Goal: Task Accomplishment & Management: Use online tool/utility

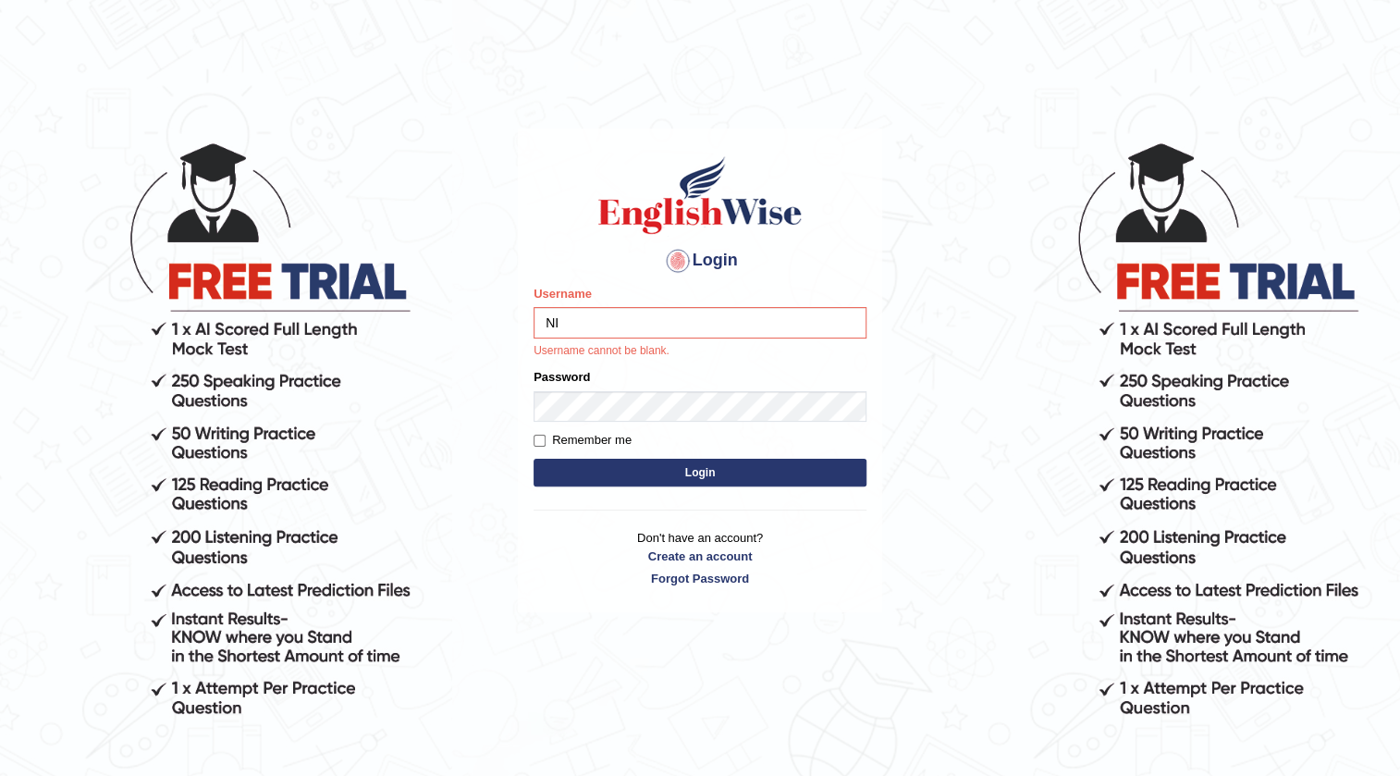
type input "Nigampatel"
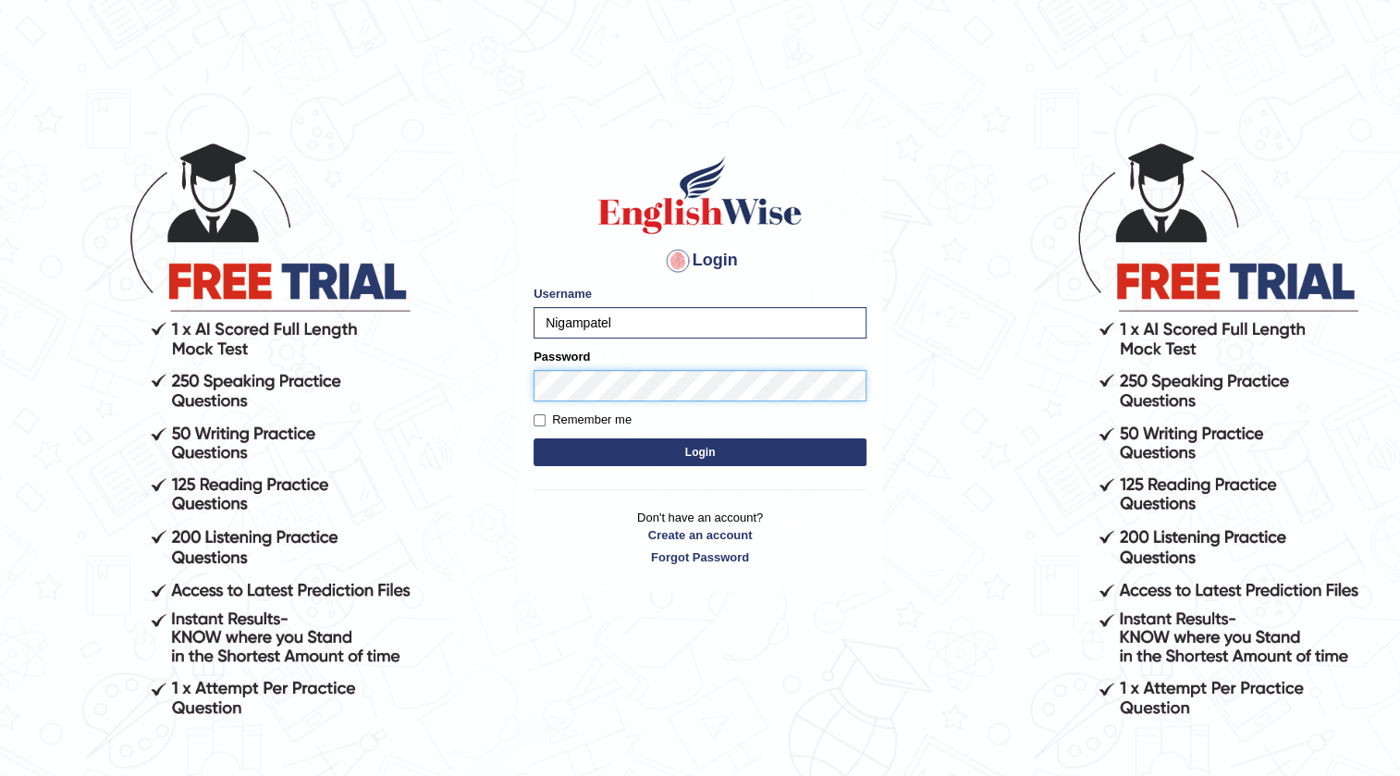
click at [534, 438] on button "Login" at bounding box center [700, 452] width 333 height 28
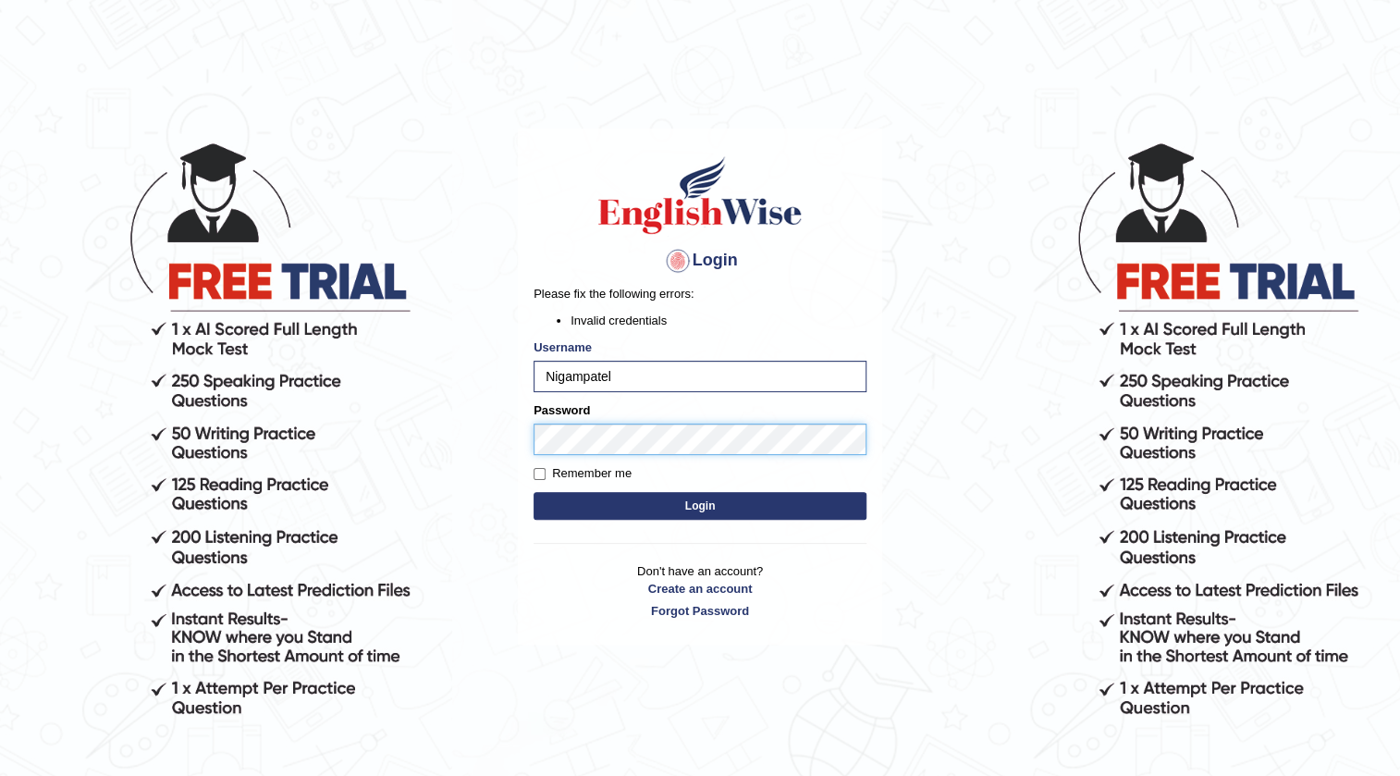
click at [534, 492] on button "Login" at bounding box center [700, 506] width 333 height 28
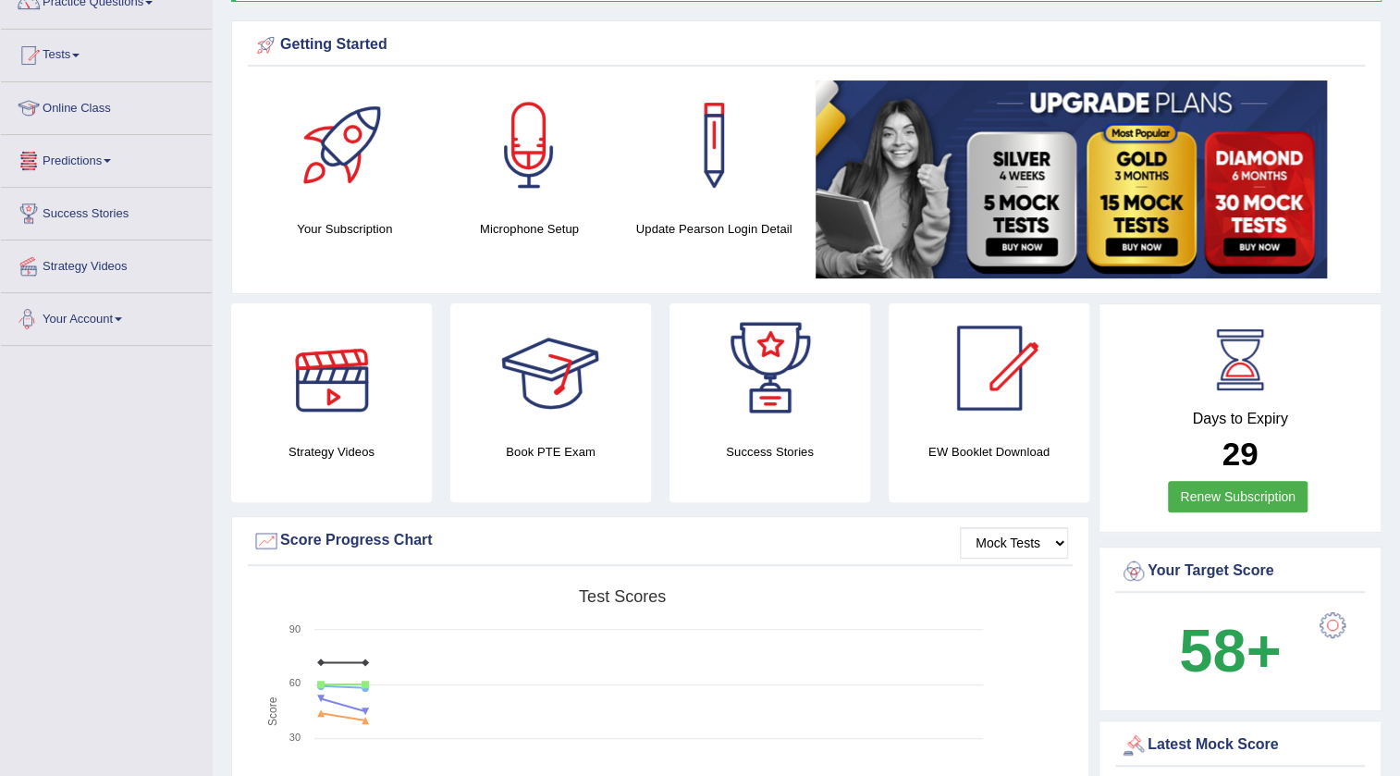
scroll to position [83, 0]
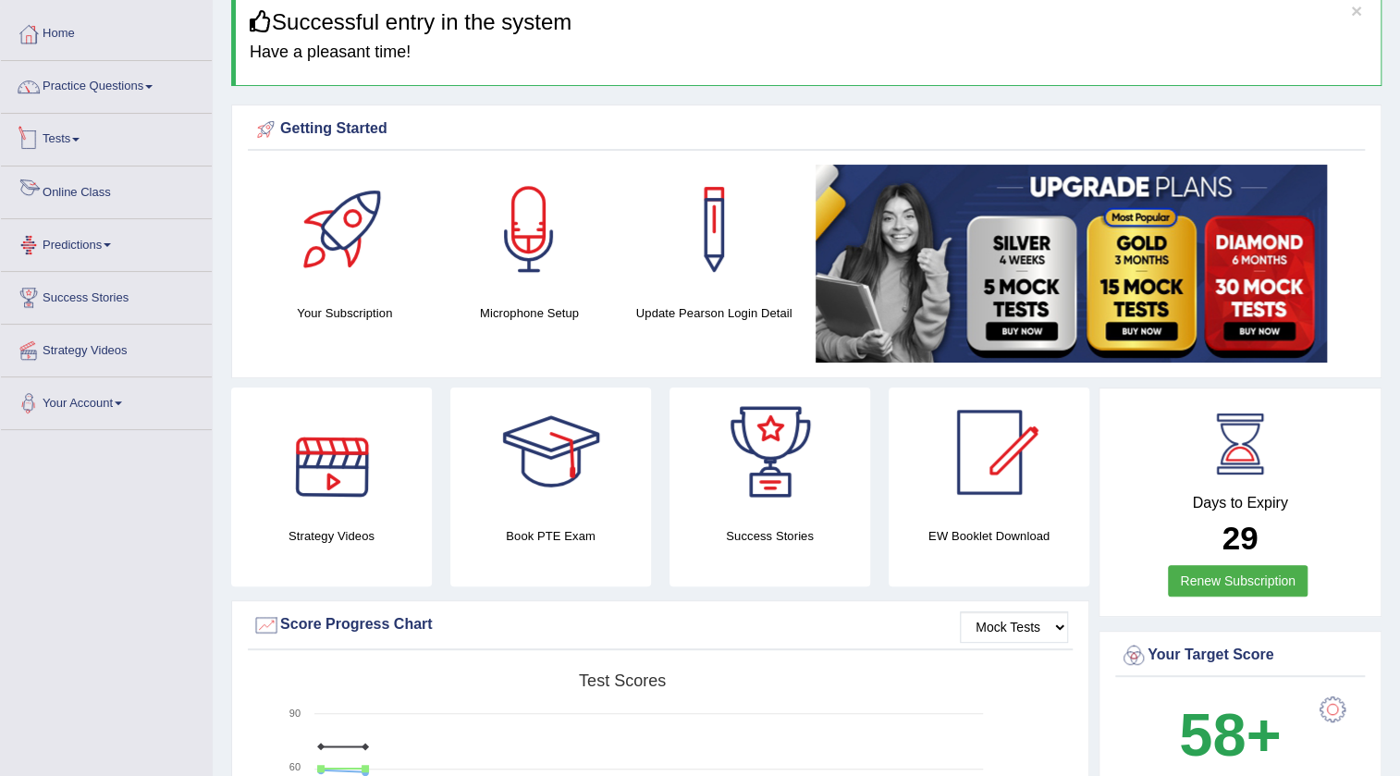
click at [74, 149] on link "Tests" at bounding box center [106, 137] width 211 height 46
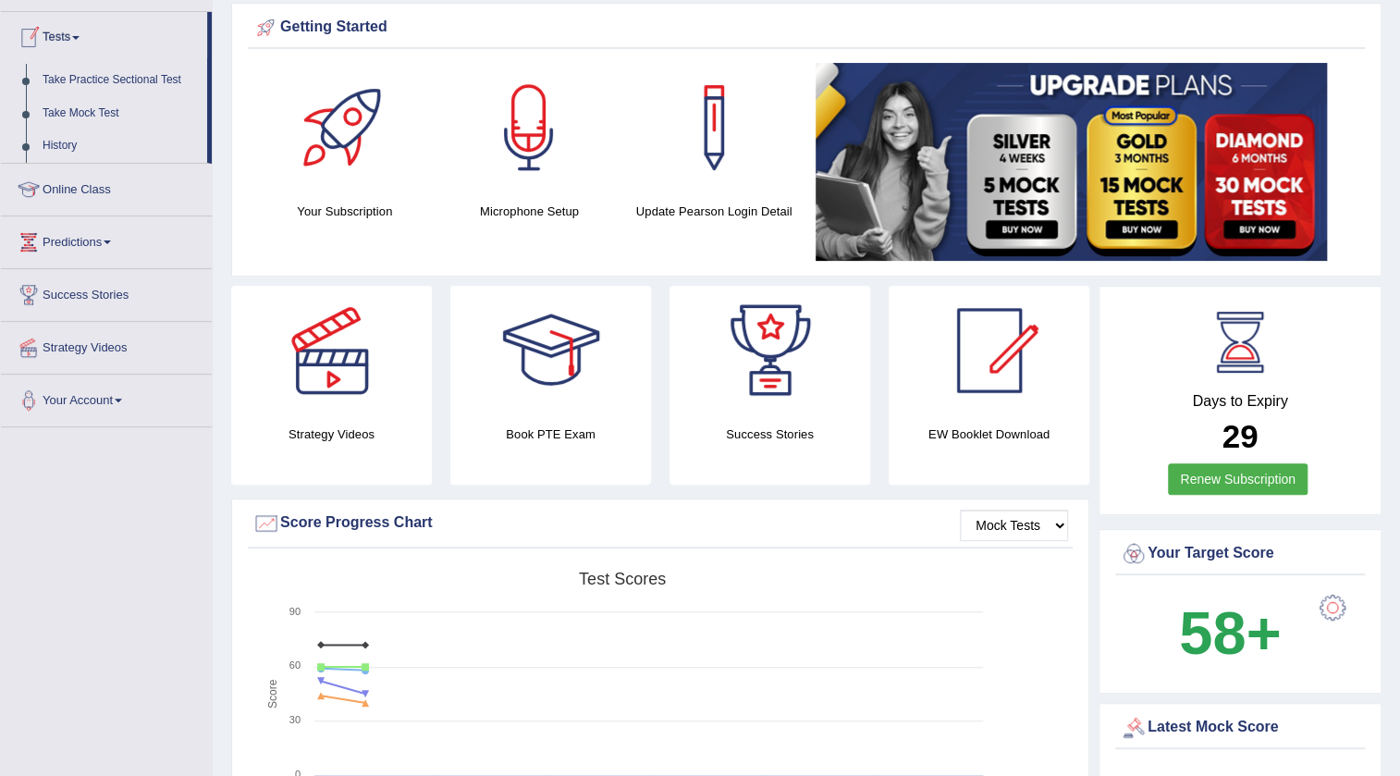
scroll to position [252, 0]
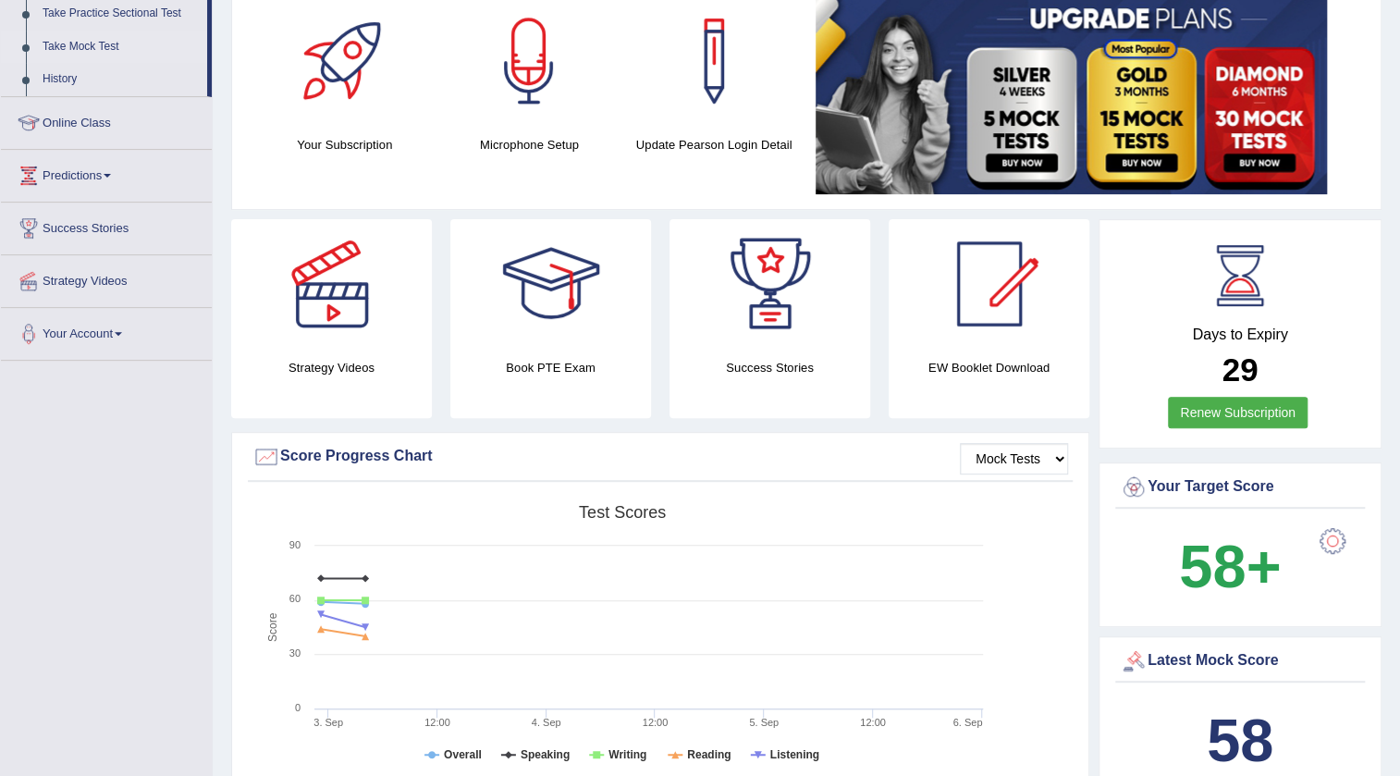
click at [101, 44] on link "Take Mock Test" at bounding box center [120, 47] width 173 height 33
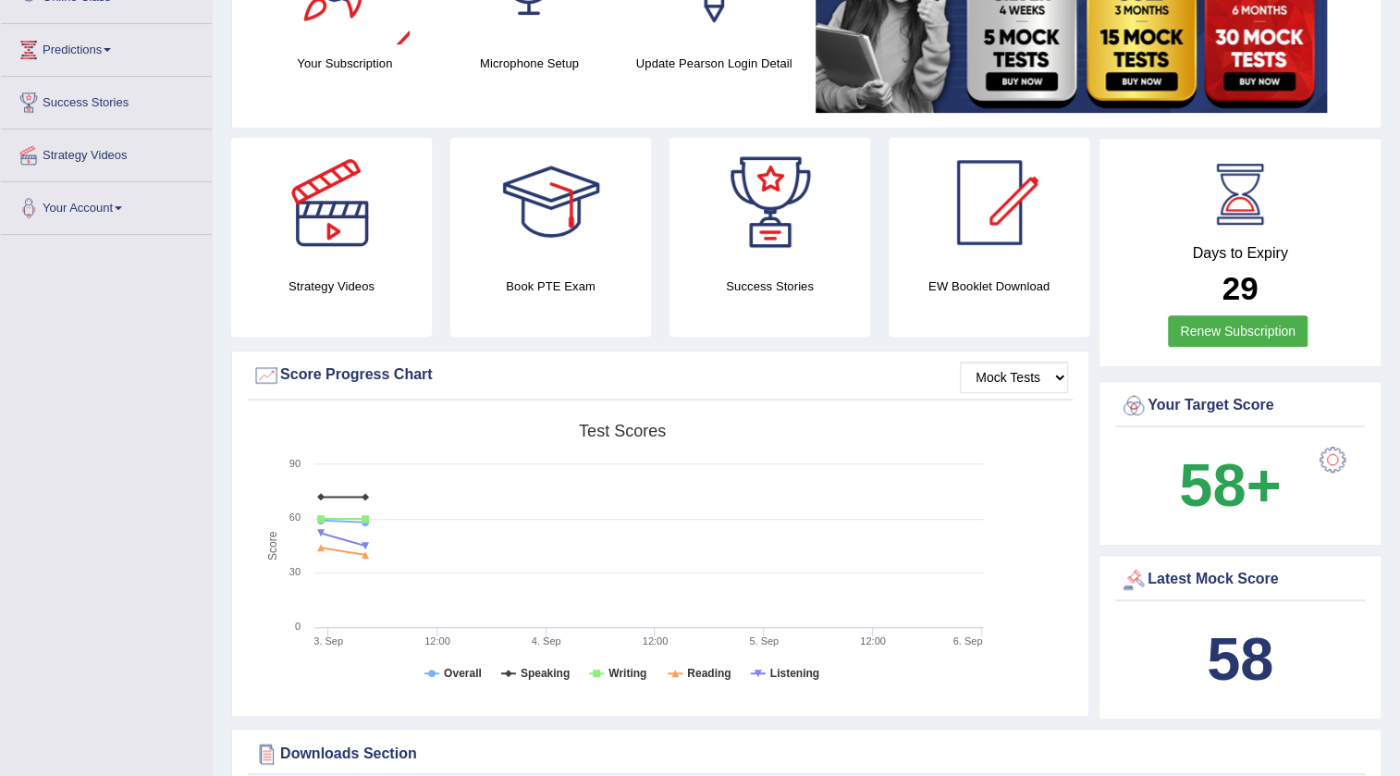
scroll to position [351, 0]
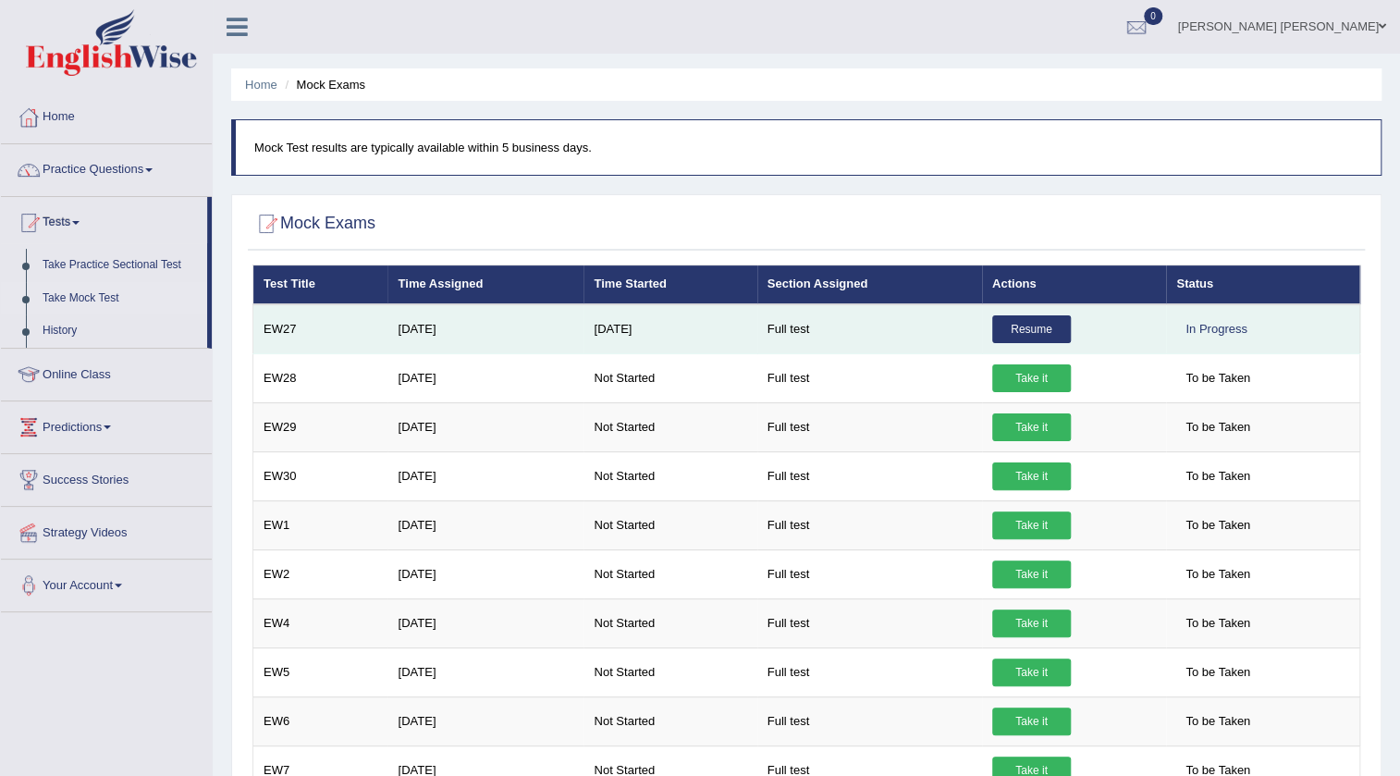
click at [1019, 340] on link "Resume" at bounding box center [1032, 329] width 79 height 28
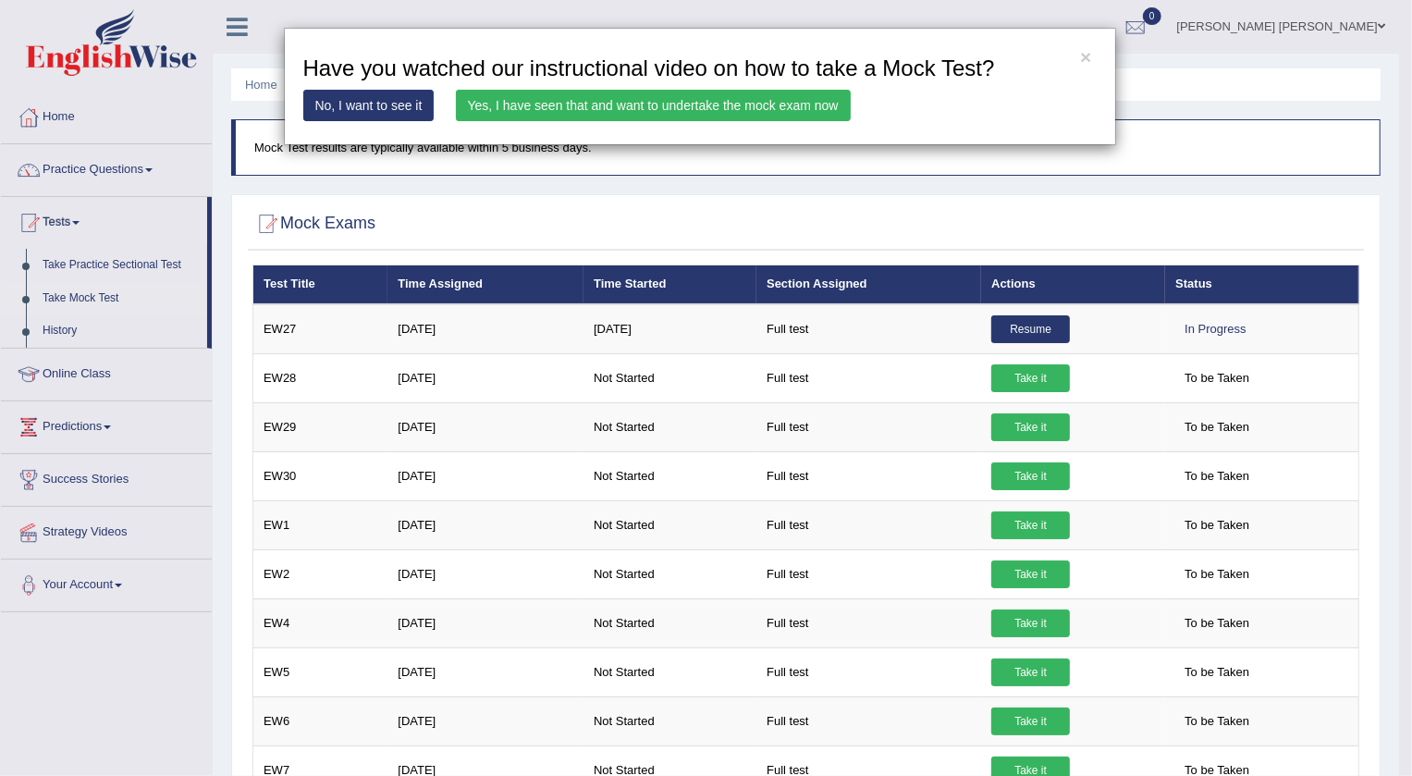
click at [610, 103] on link "Yes, I have seen that and want to undertake the mock exam now" at bounding box center [653, 105] width 395 height 31
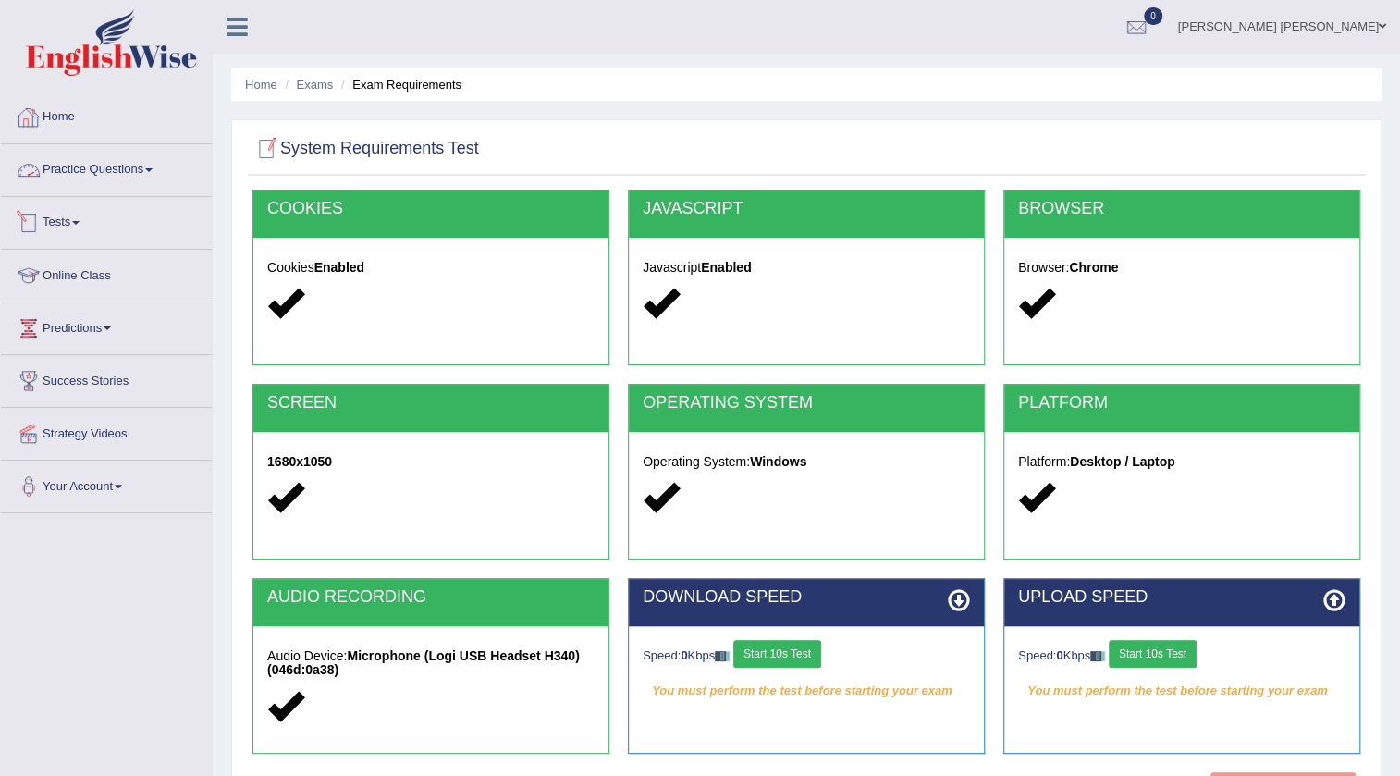
click at [71, 229] on link "Tests" at bounding box center [106, 220] width 211 height 46
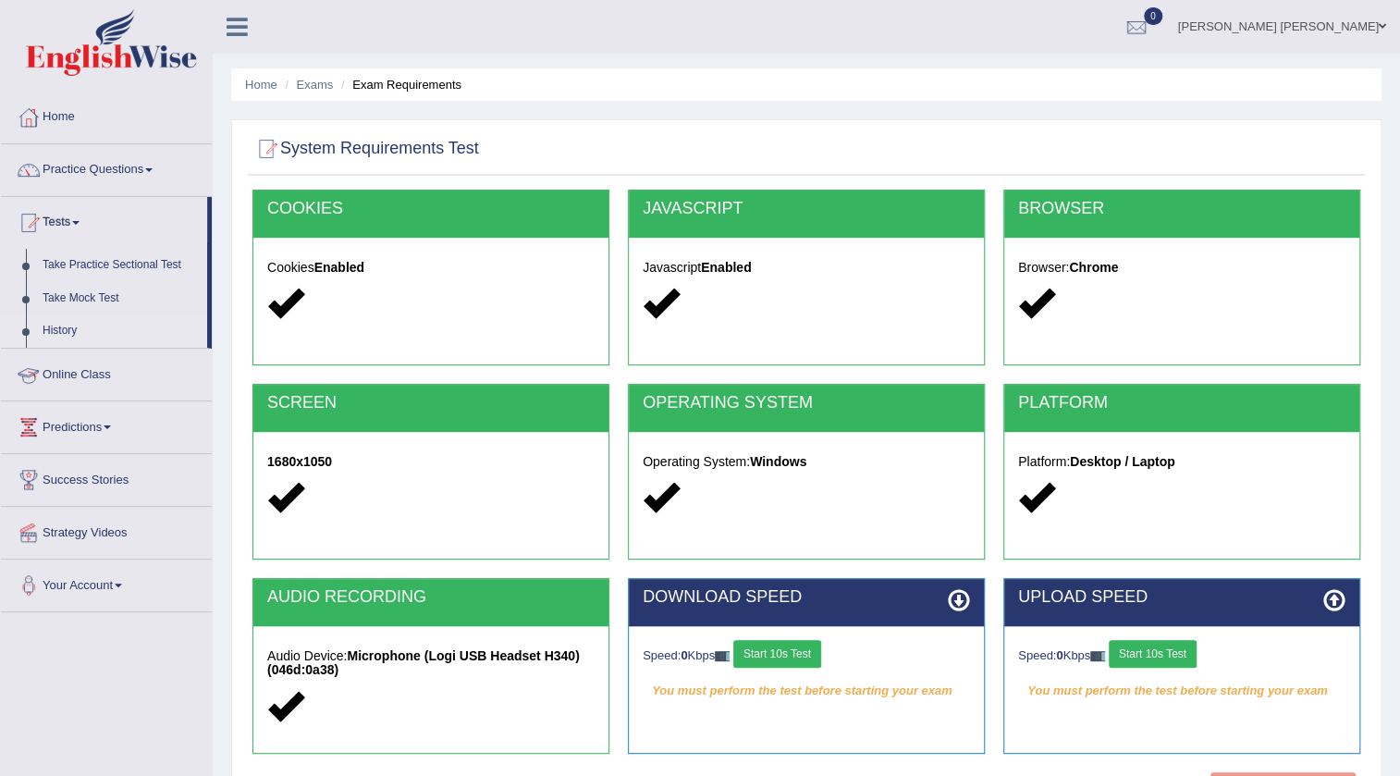
click at [59, 328] on link "History" at bounding box center [120, 330] width 173 height 33
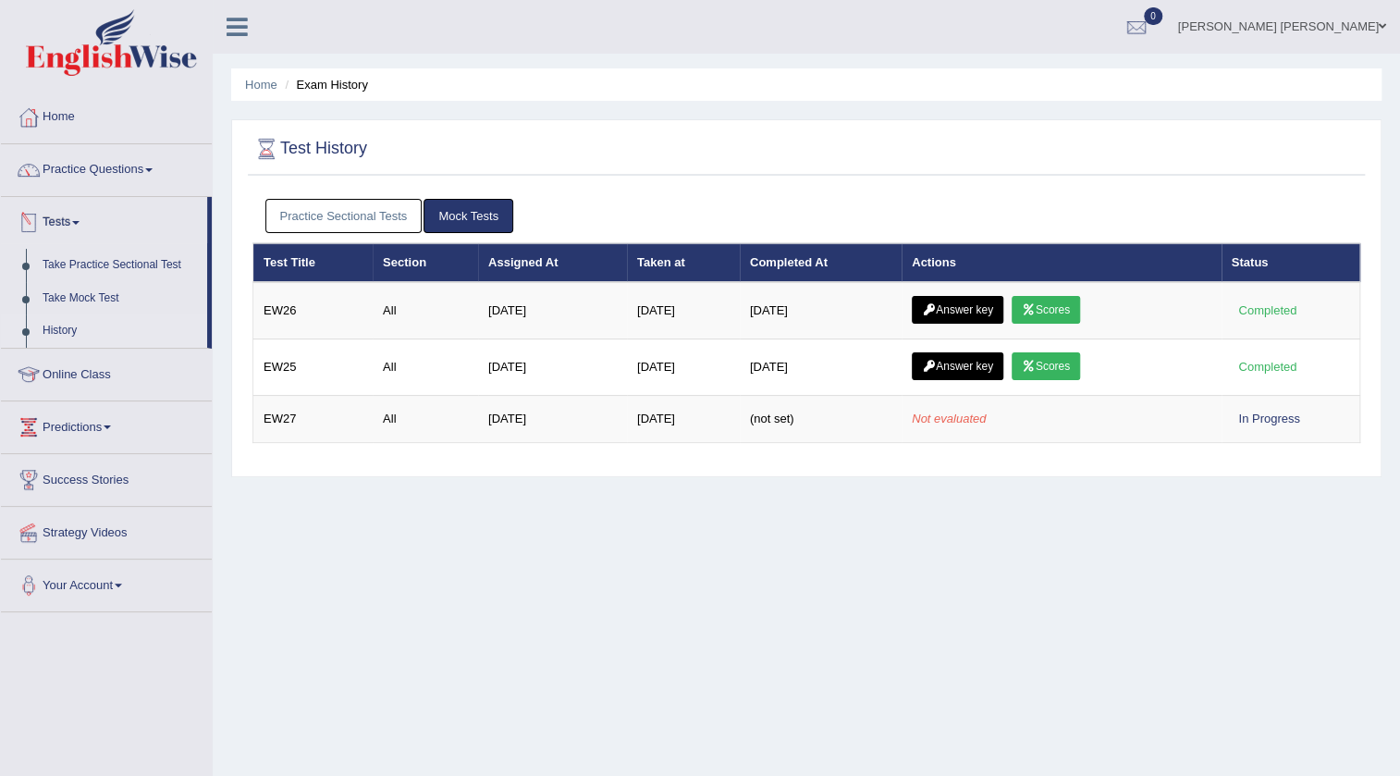
click at [353, 214] on link "Practice Sectional Tests" at bounding box center [343, 216] width 157 height 34
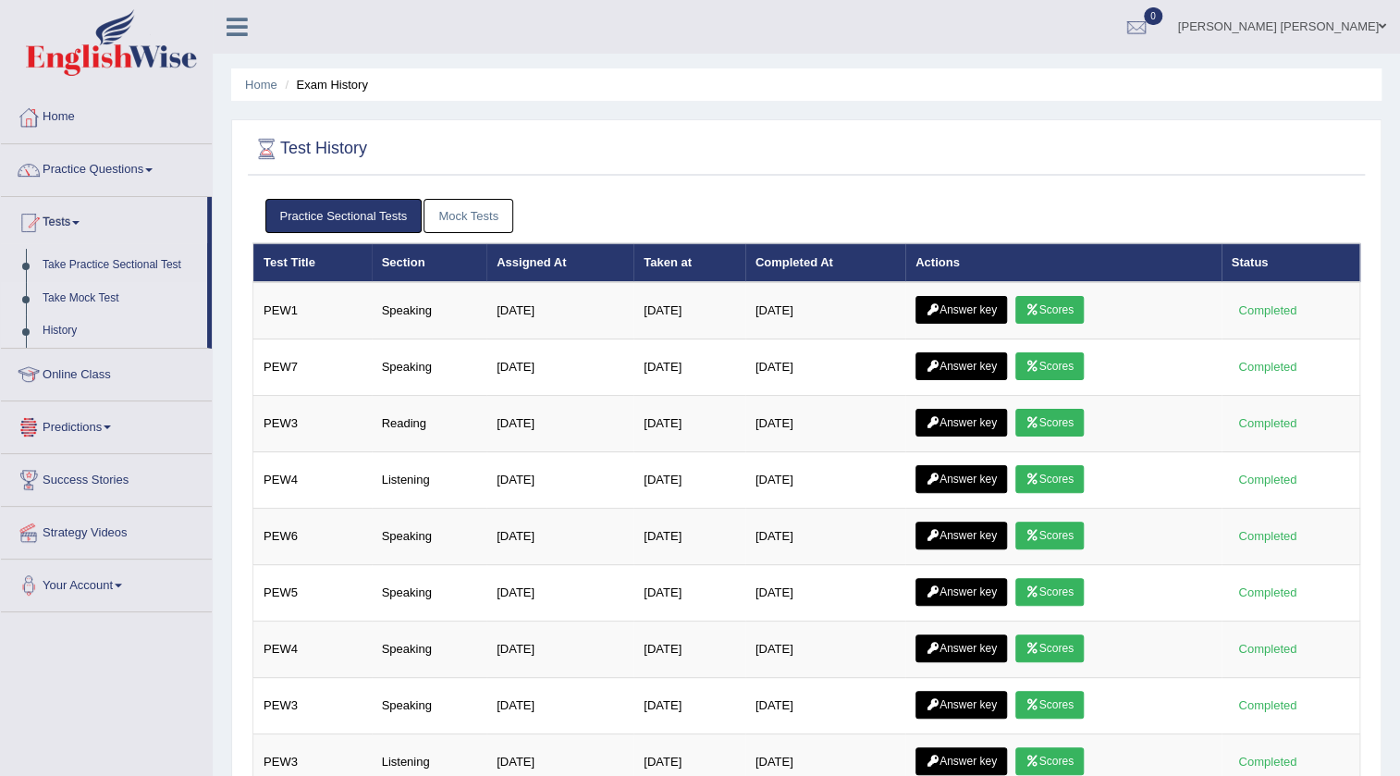
drag, startPoint x: 89, startPoint y: 293, endPoint x: 181, endPoint y: 305, distance: 93.3
click at [89, 293] on link "Take Mock Test" at bounding box center [120, 298] width 173 height 33
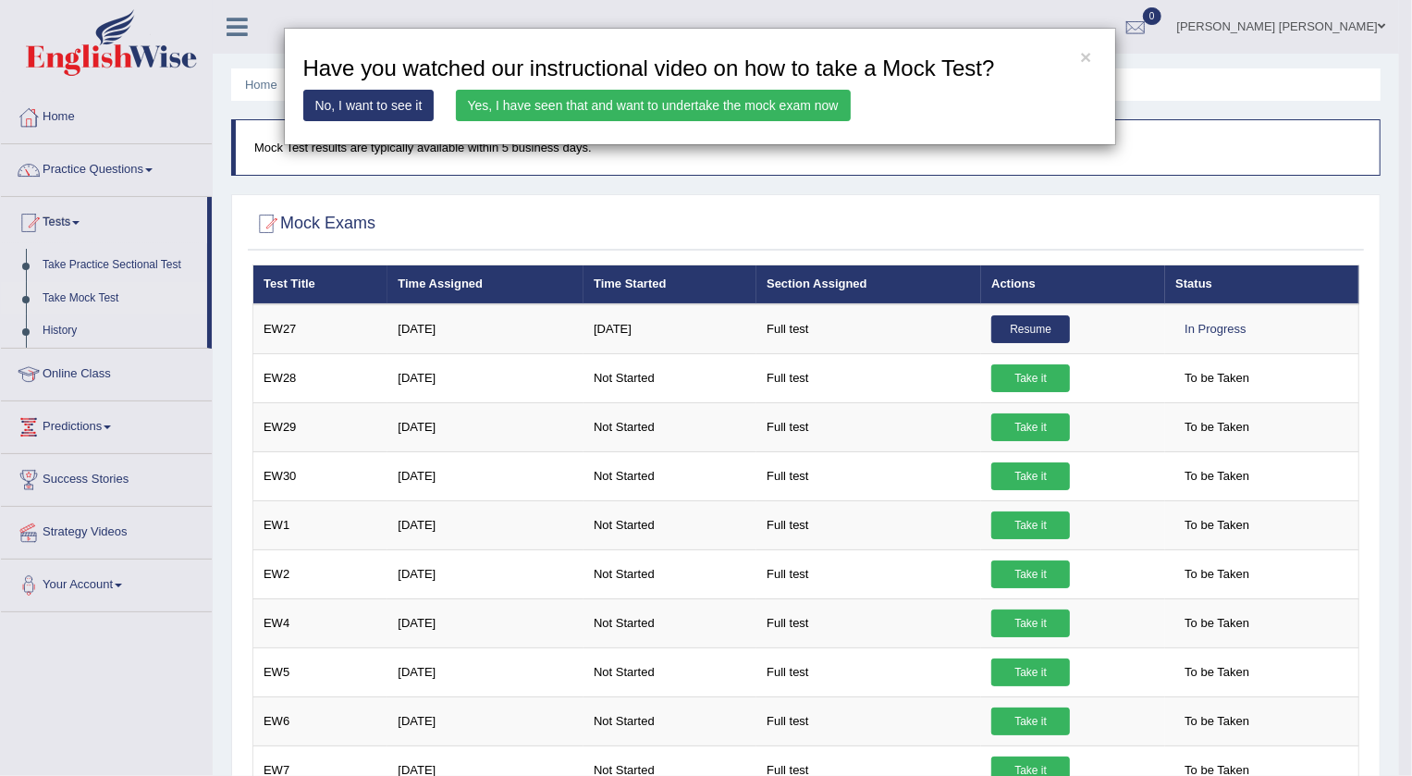
click at [610, 99] on link "Yes, I have seen that and want to undertake the mock exam now" at bounding box center [653, 105] width 395 height 31
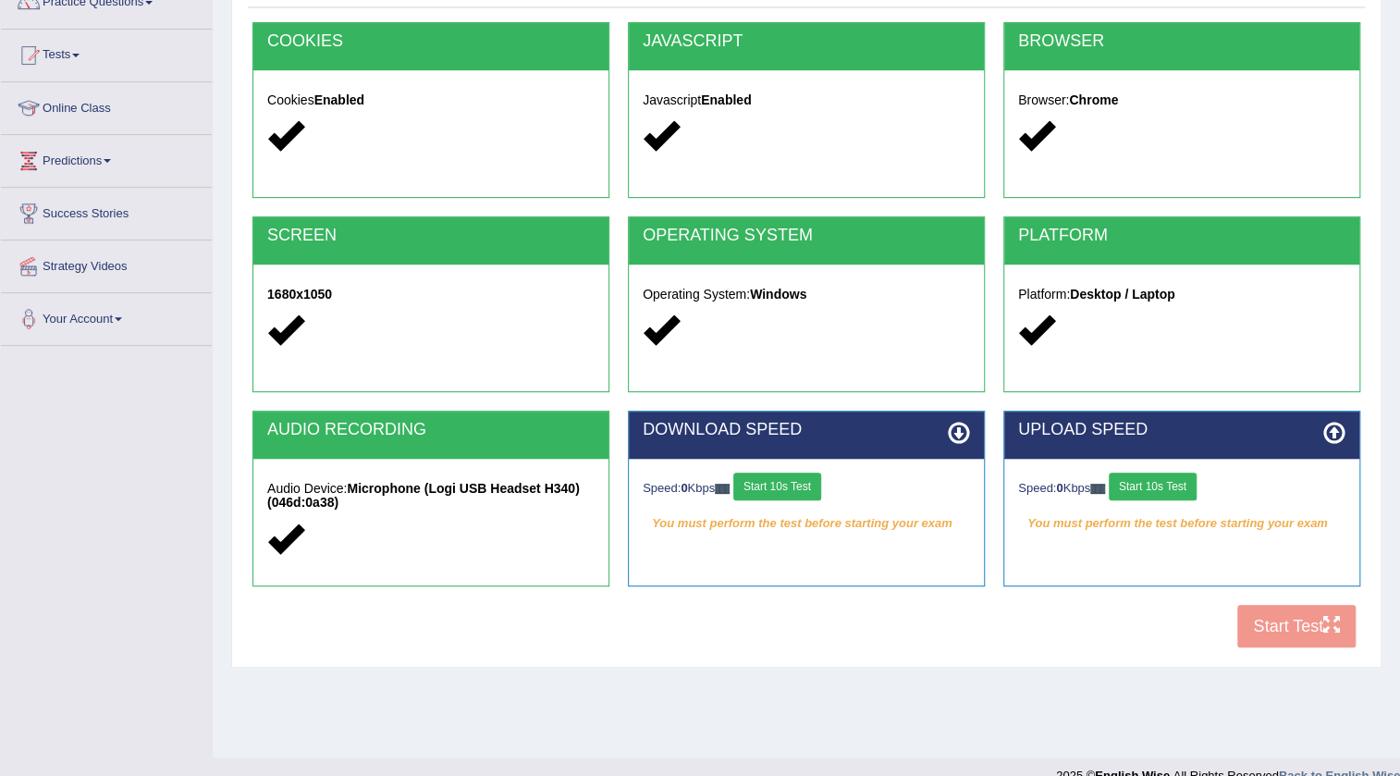
click at [807, 492] on button "Start 10s Test" at bounding box center [778, 487] width 88 height 28
click at [1181, 487] on button "Start 10s Test" at bounding box center [1153, 487] width 88 height 28
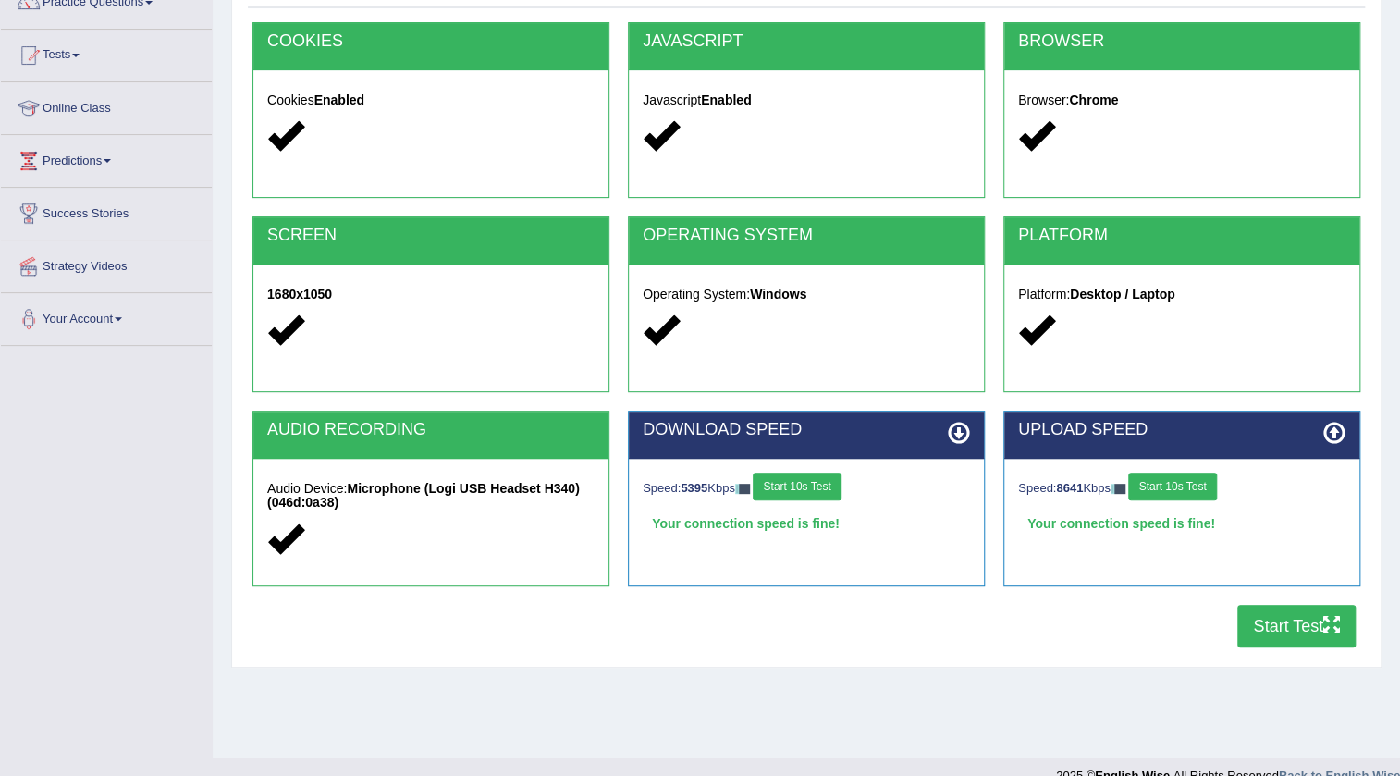
click at [1276, 630] on button "Start Test" at bounding box center [1297, 626] width 118 height 43
